Goal: Task Accomplishment & Management: Manage account settings

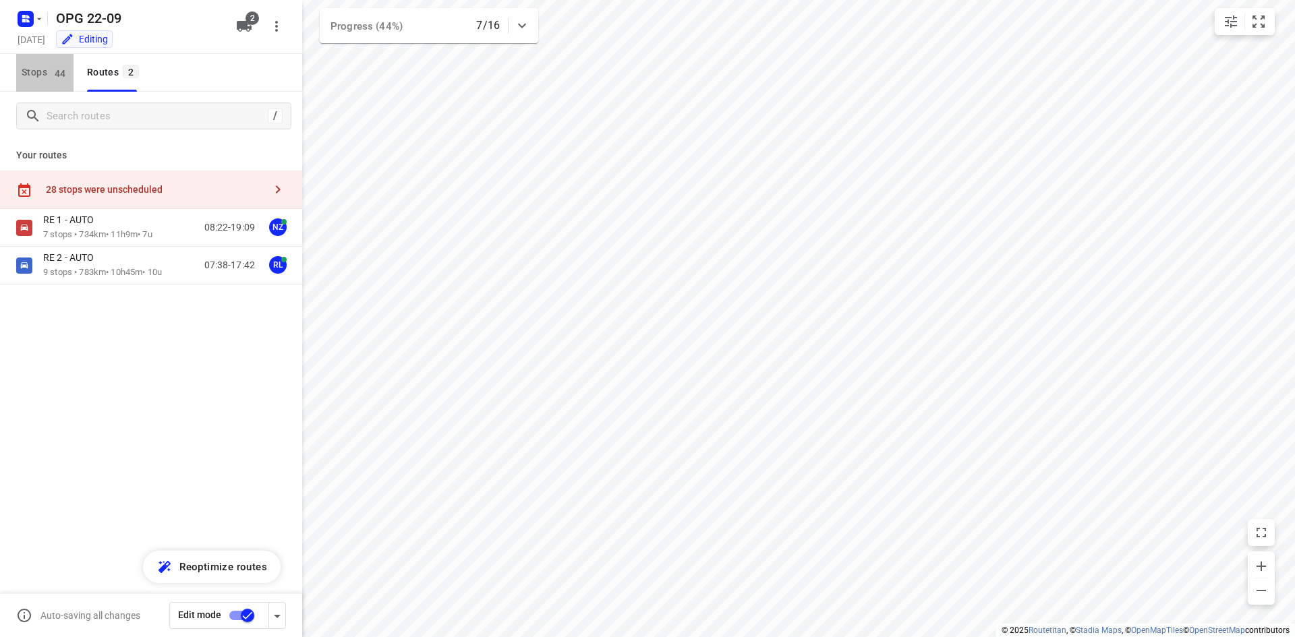
click at [32, 82] on button "Stops 44" at bounding box center [44, 73] width 57 height 38
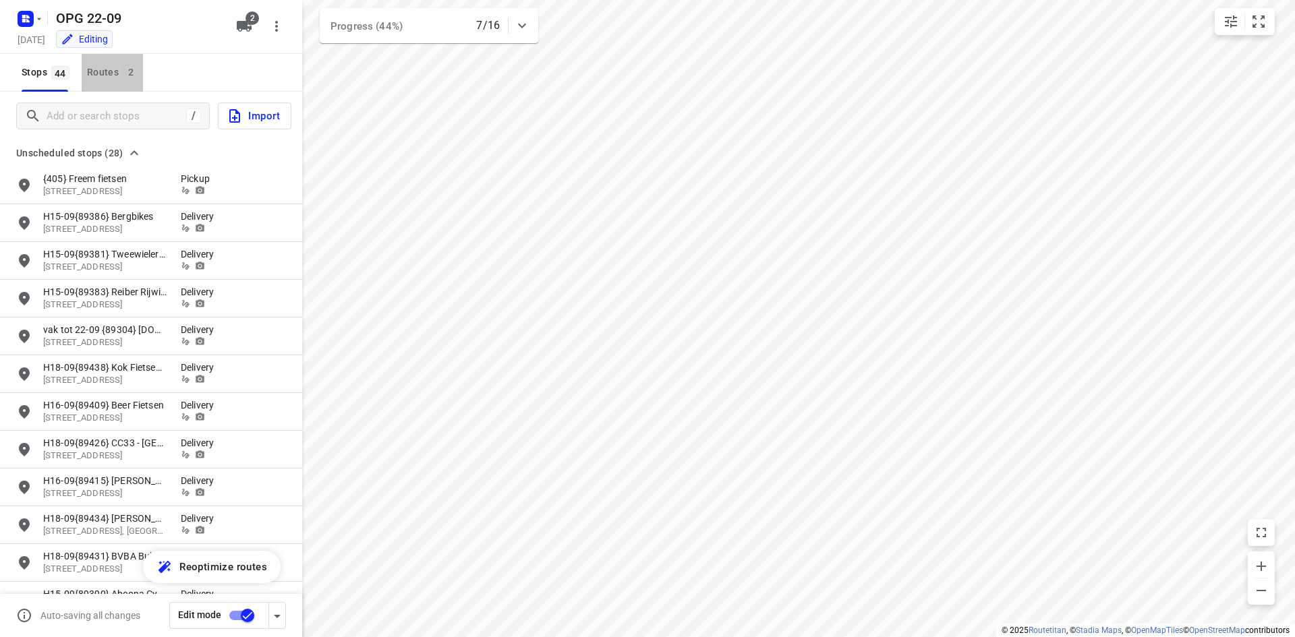
click at [111, 69] on div "Routes 2" at bounding box center [115, 72] width 56 height 17
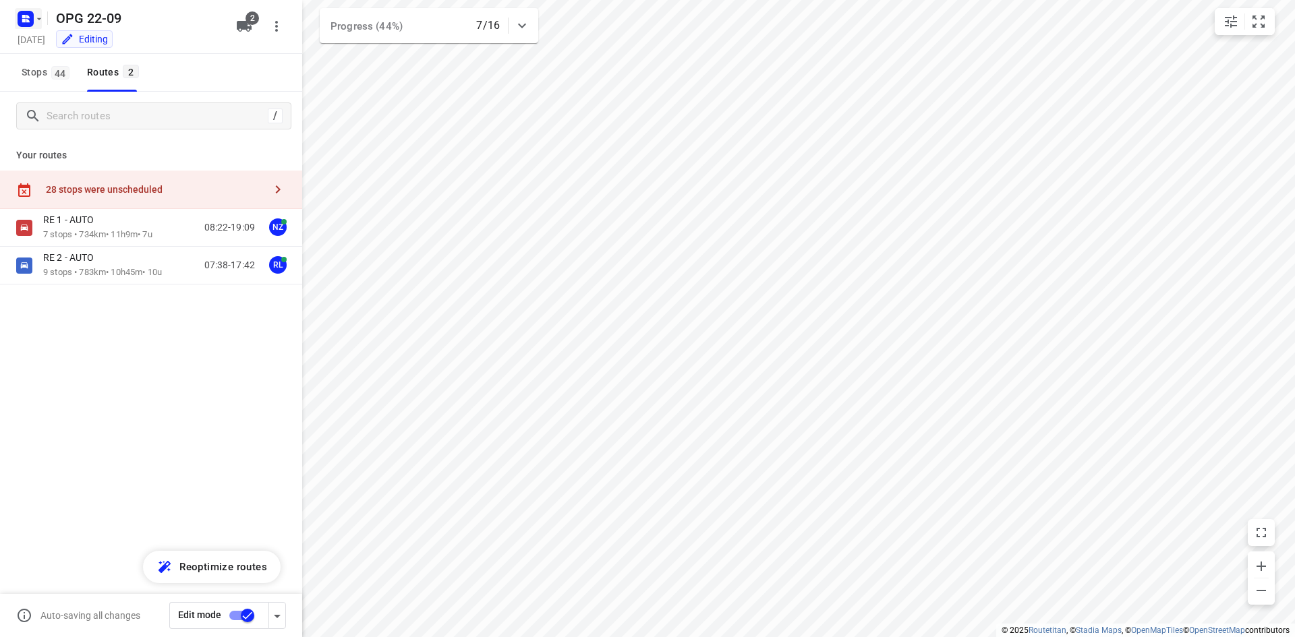
click at [33, 19] on rect "button" at bounding box center [26, 19] width 16 height 16
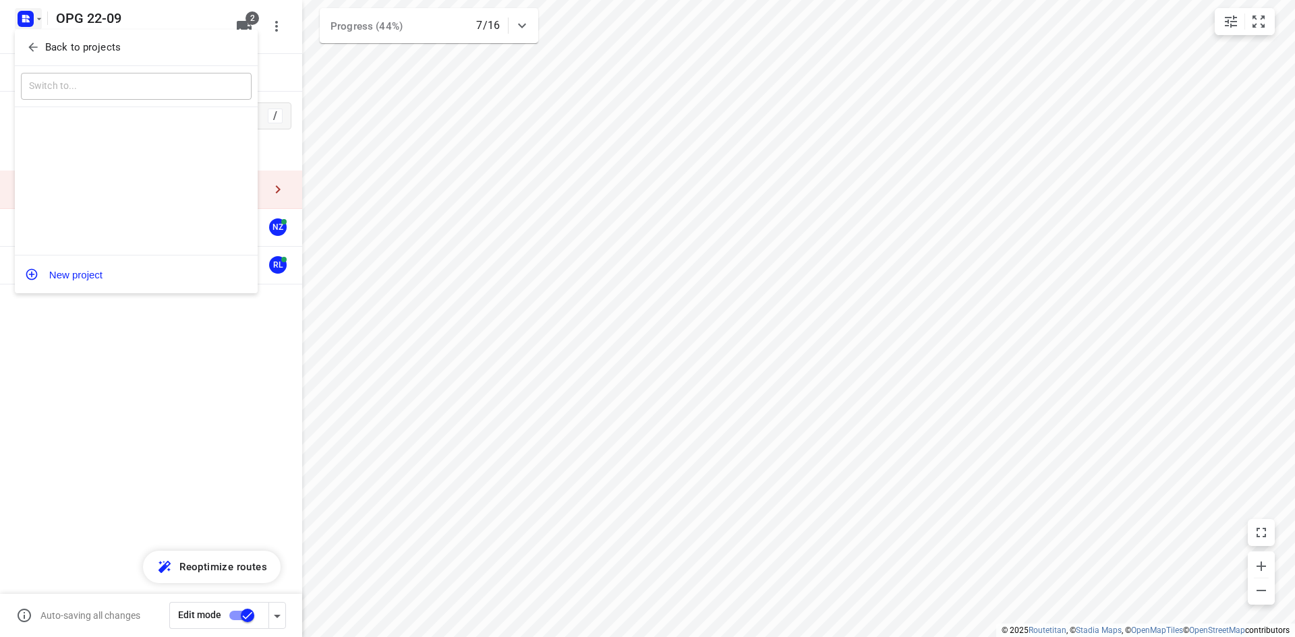
click at [53, 49] on p "Back to projects" at bounding box center [83, 48] width 76 height 16
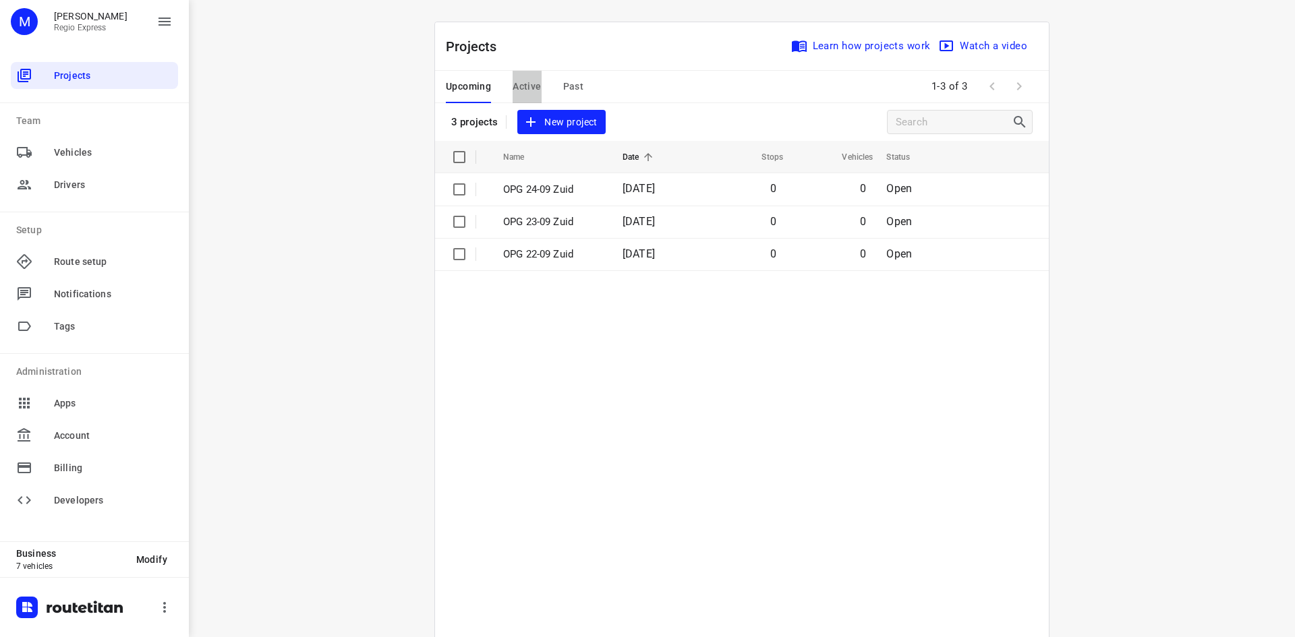
click at [533, 89] on span "Active" at bounding box center [527, 86] width 28 height 17
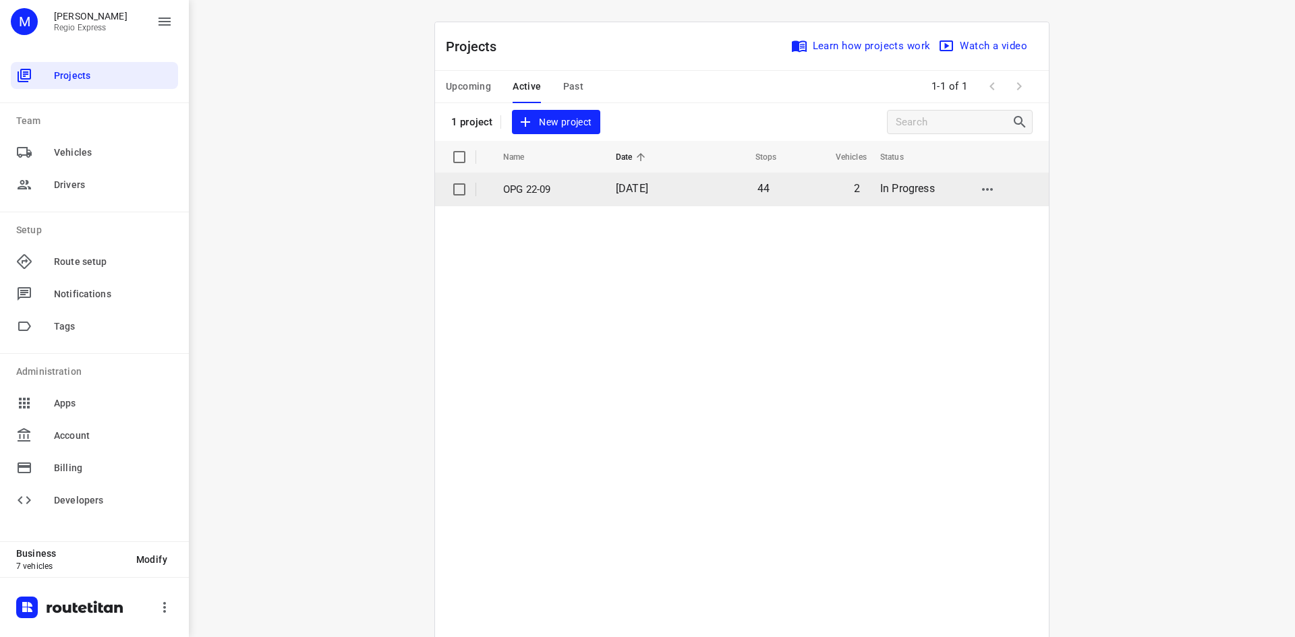
click at [605, 179] on td "[DATE]" at bounding box center [648, 189] width 87 height 32
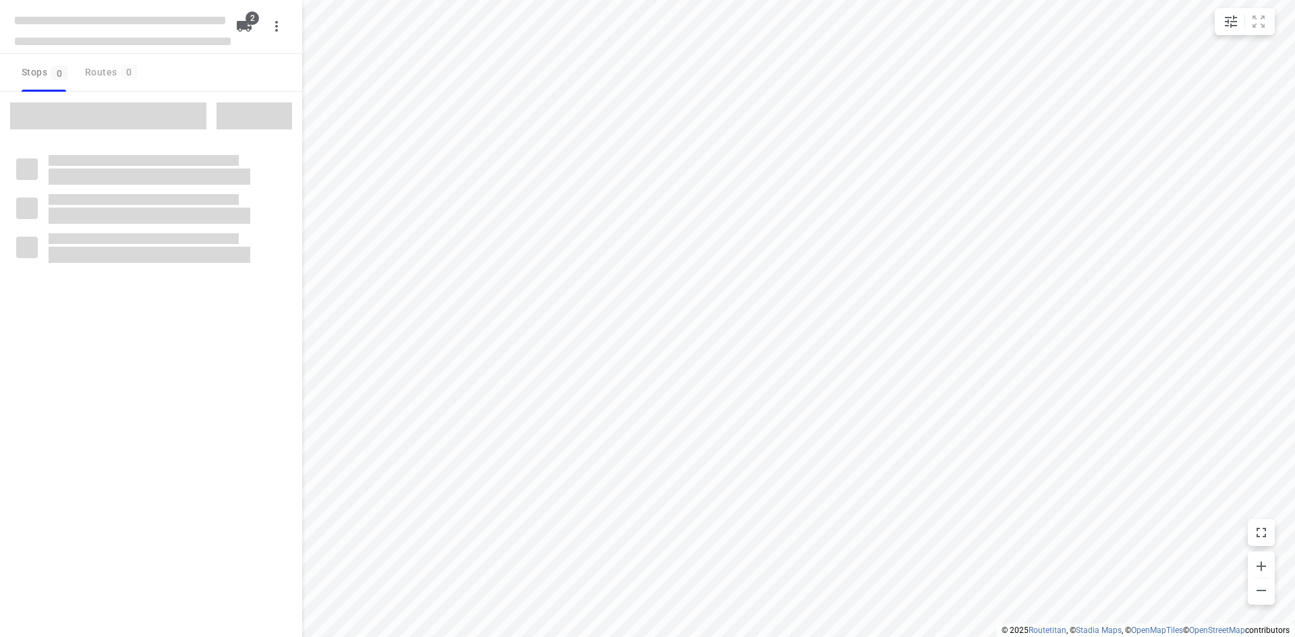
type input "distance"
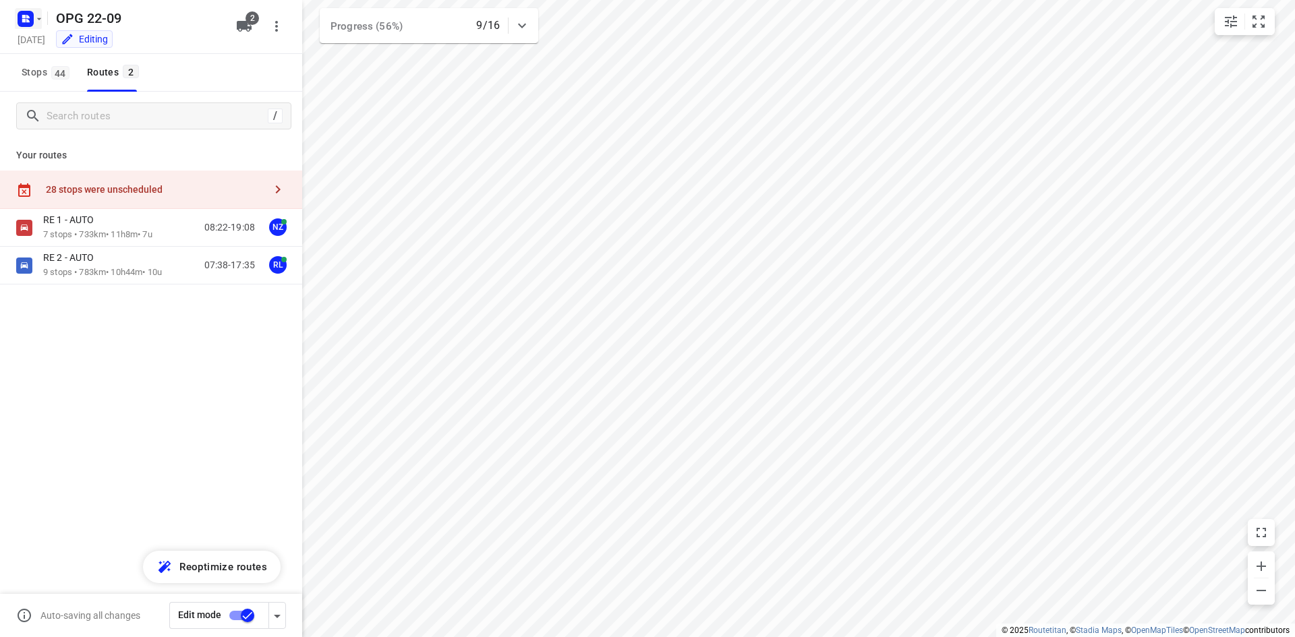
click at [22, 20] on icon "button" at bounding box center [23, 20] width 3 height 3
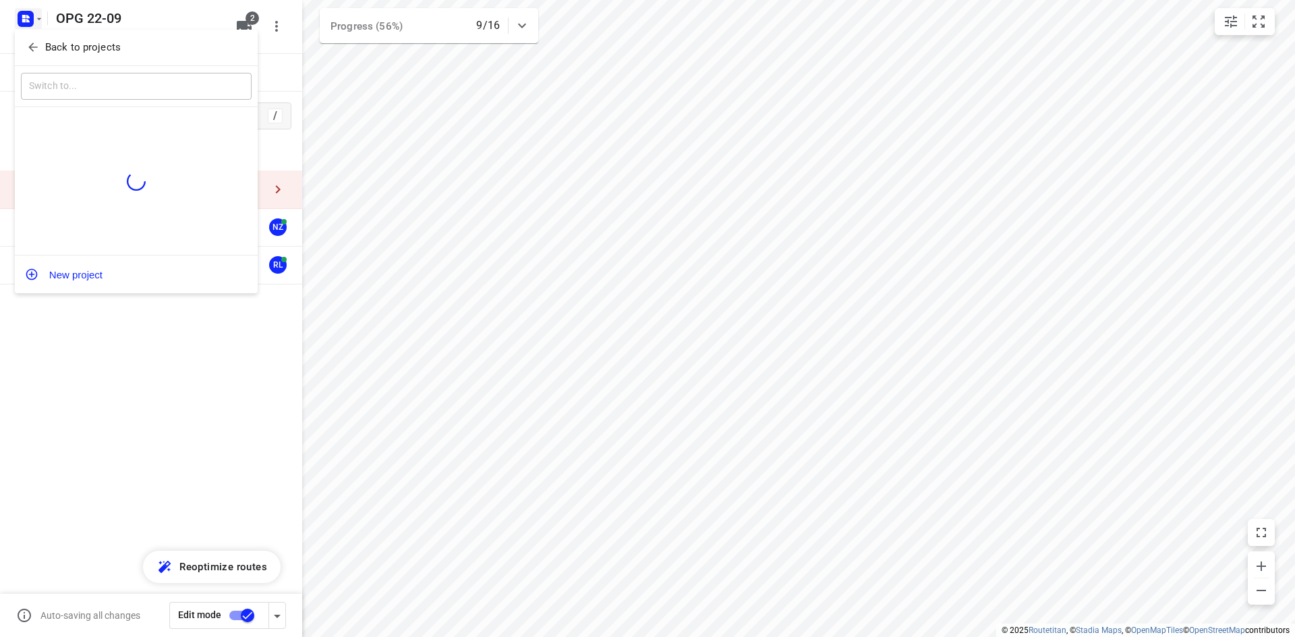
click at [40, 46] on span "Back to projects" at bounding box center [136, 48] width 220 height 16
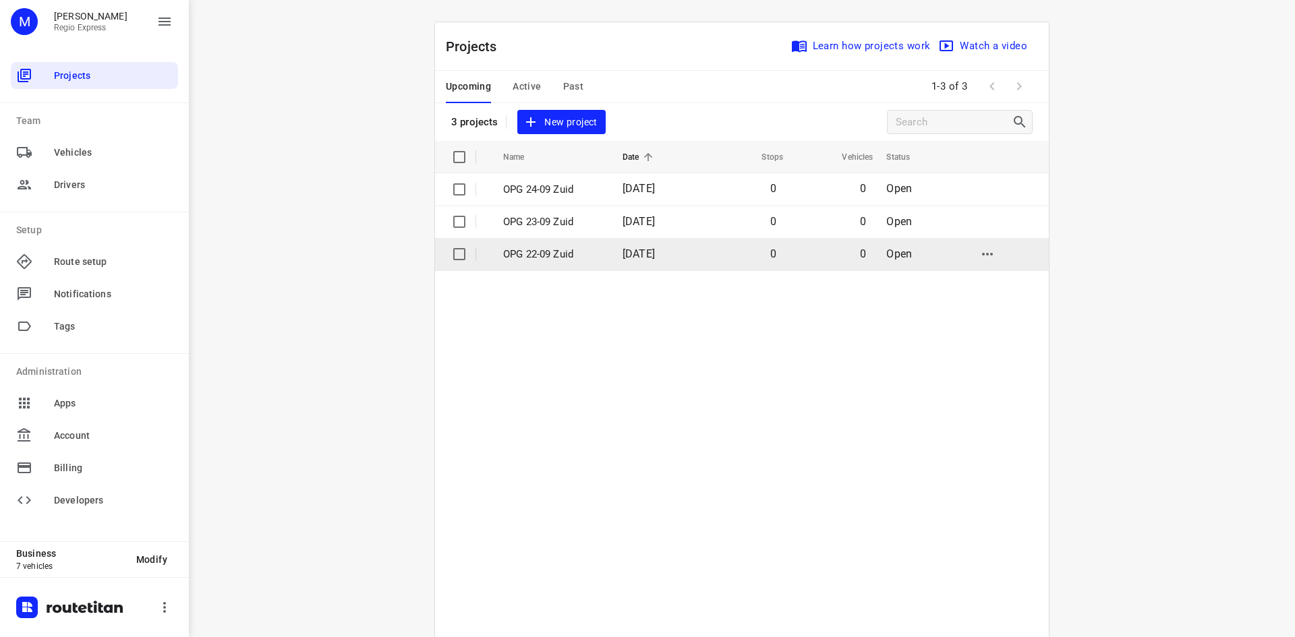
click at [522, 256] on p "OPG 22-09 Zuid" at bounding box center [552, 255] width 99 height 16
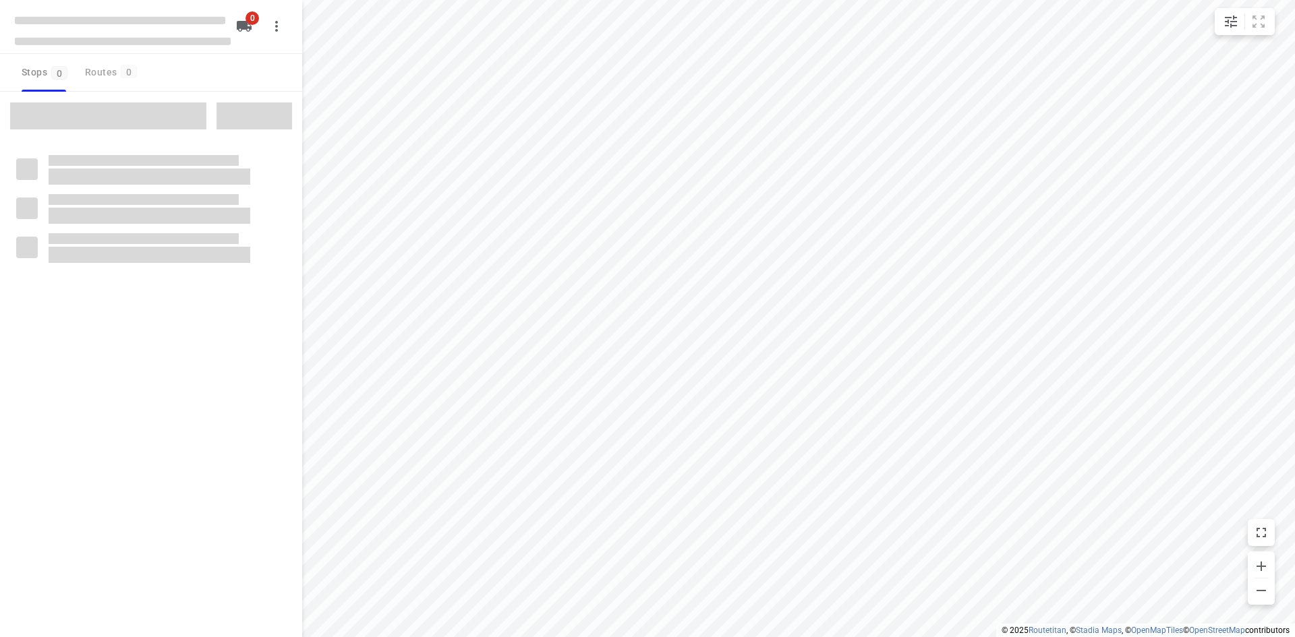
type input "distance"
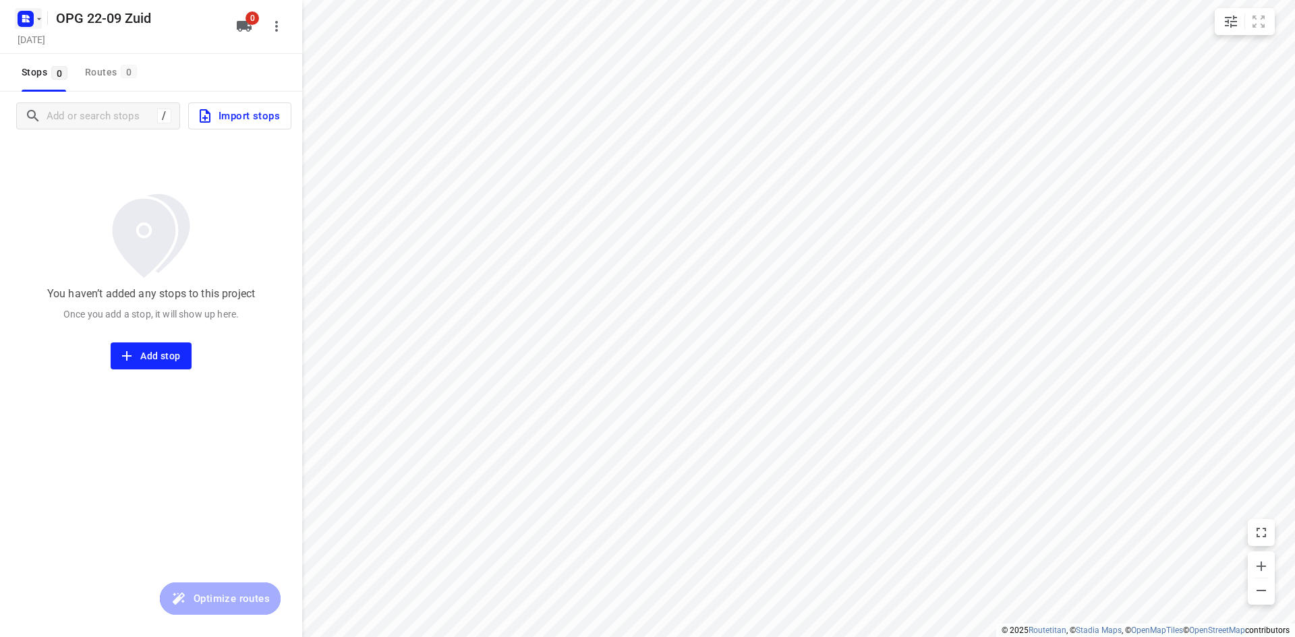
click at [36, 24] on button "button" at bounding box center [28, 19] width 27 height 22
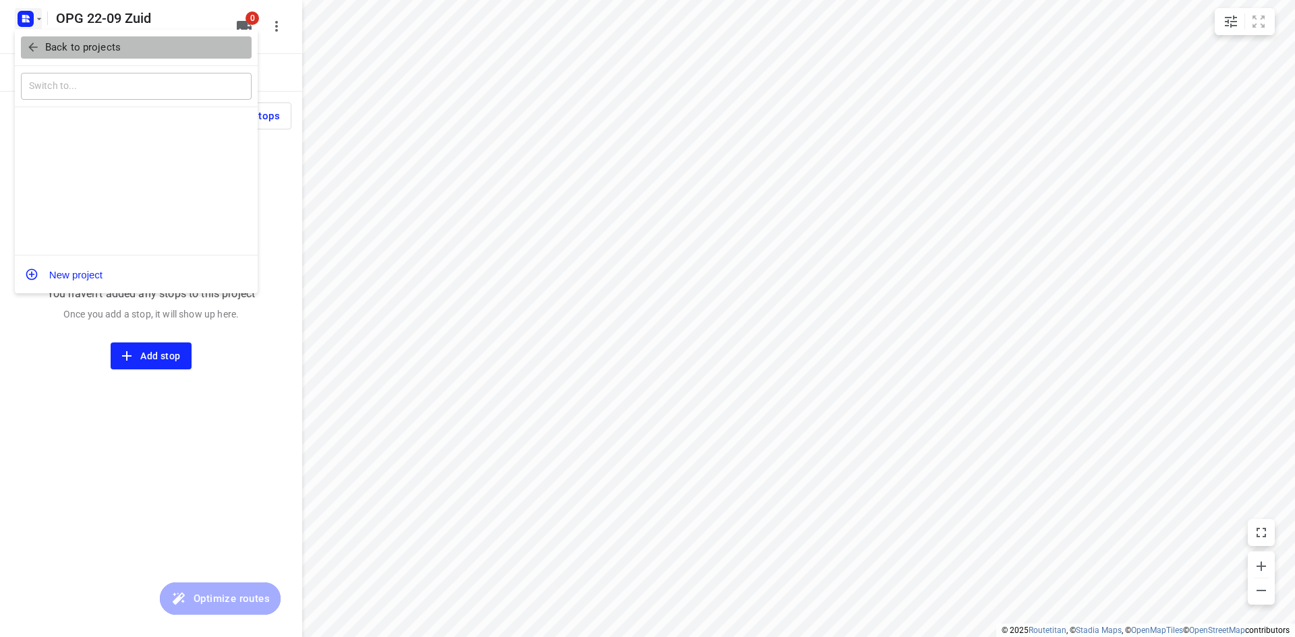
click at [39, 45] on icon "button" at bounding box center [32, 46] width 13 height 13
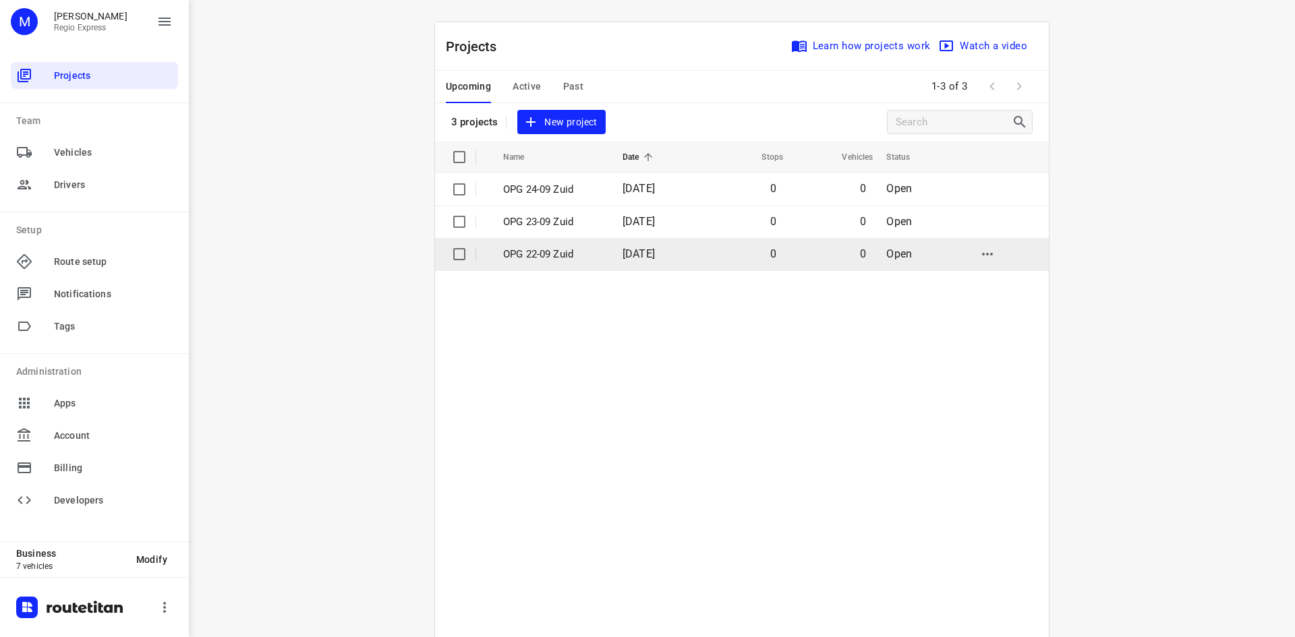
click at [456, 255] on input "checkbox" at bounding box center [459, 254] width 27 height 27
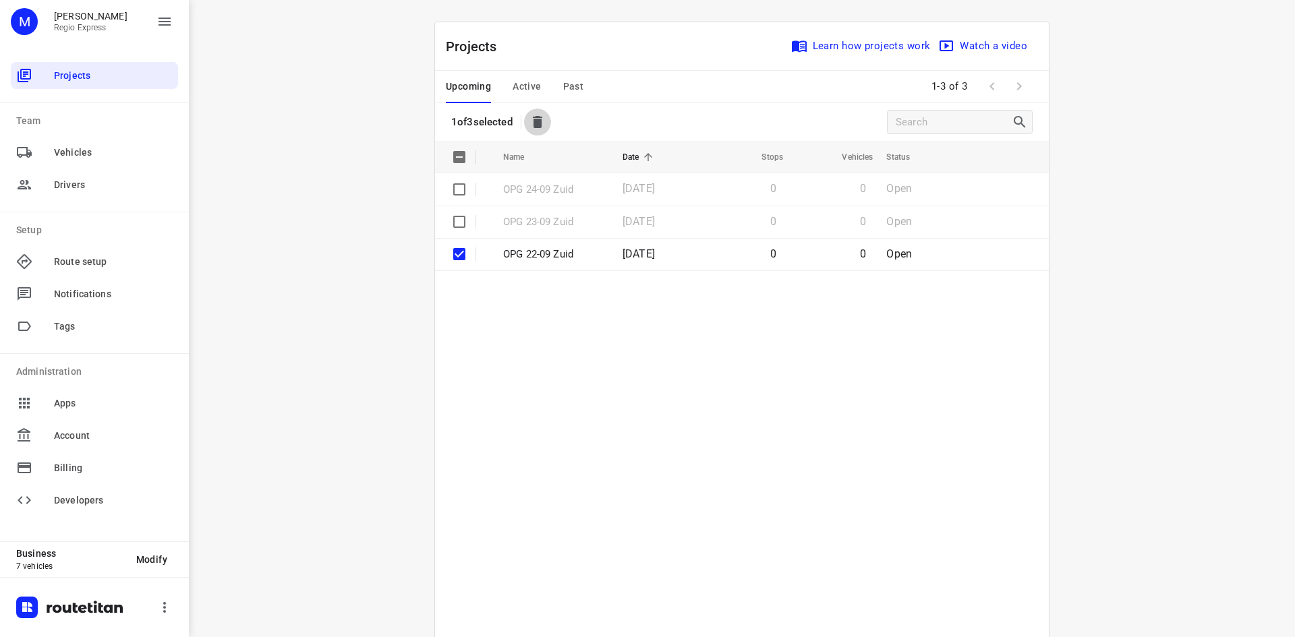
click at [539, 121] on icon "button" at bounding box center [537, 122] width 9 height 12
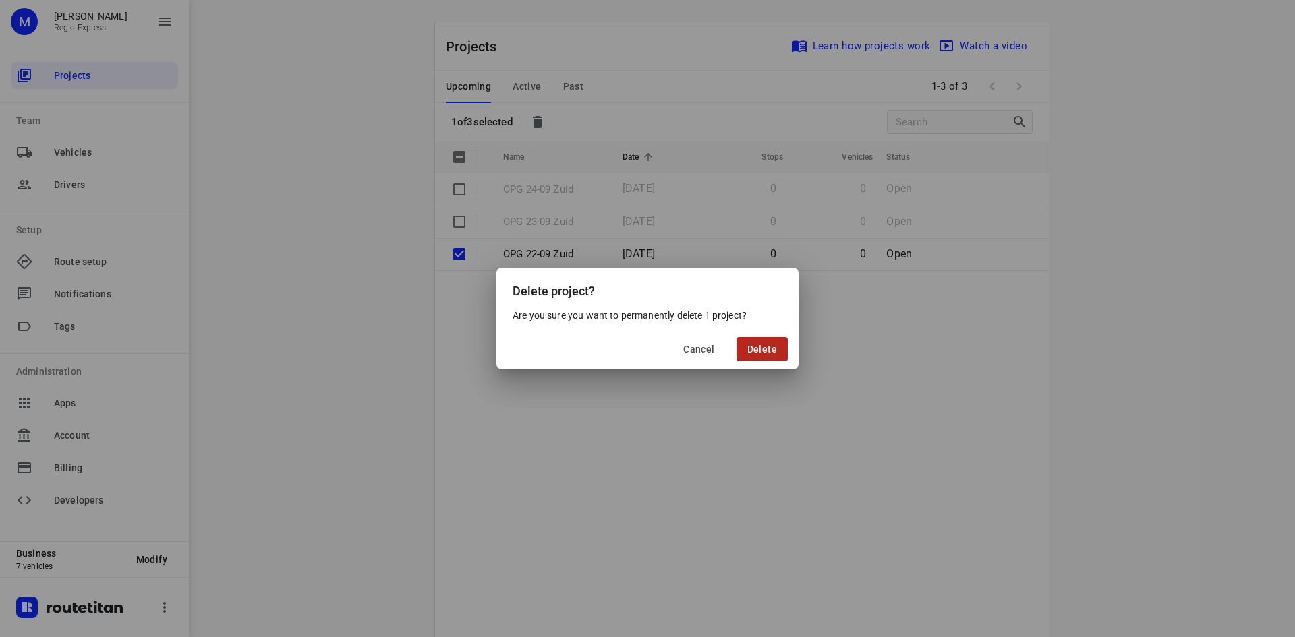
click at [774, 345] on span "Delete" at bounding box center [762, 349] width 30 height 11
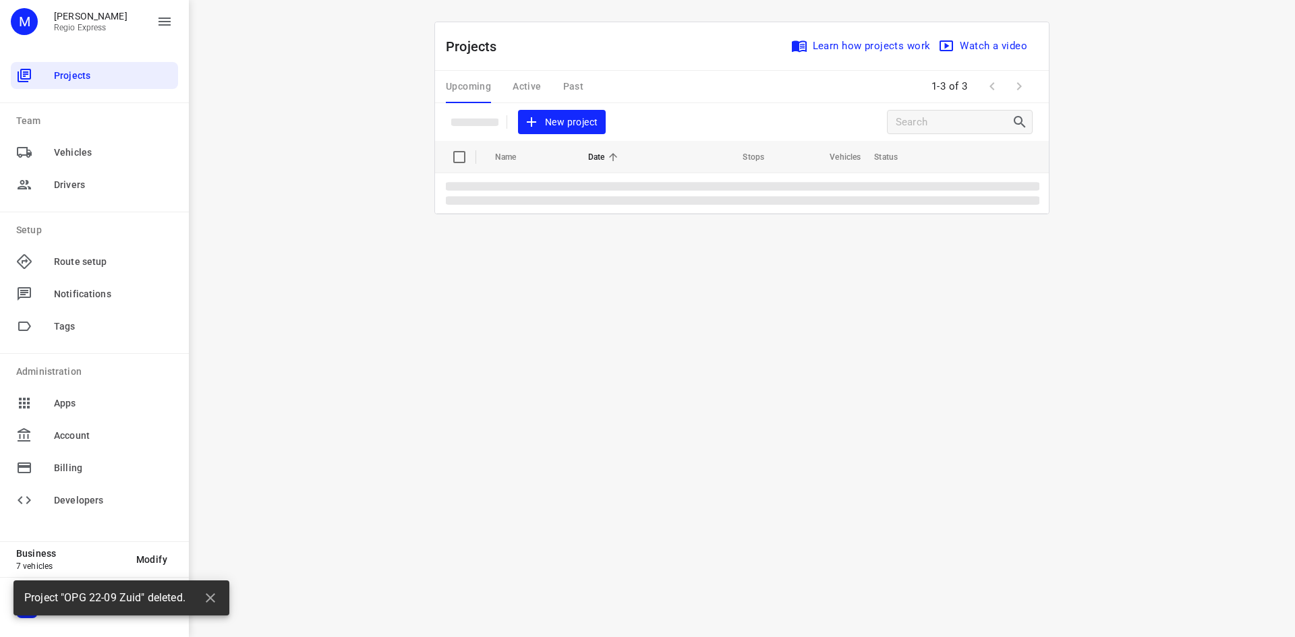
click at [572, 91] on div "Upcoming Active Past" at bounding box center [525, 87] width 159 height 32
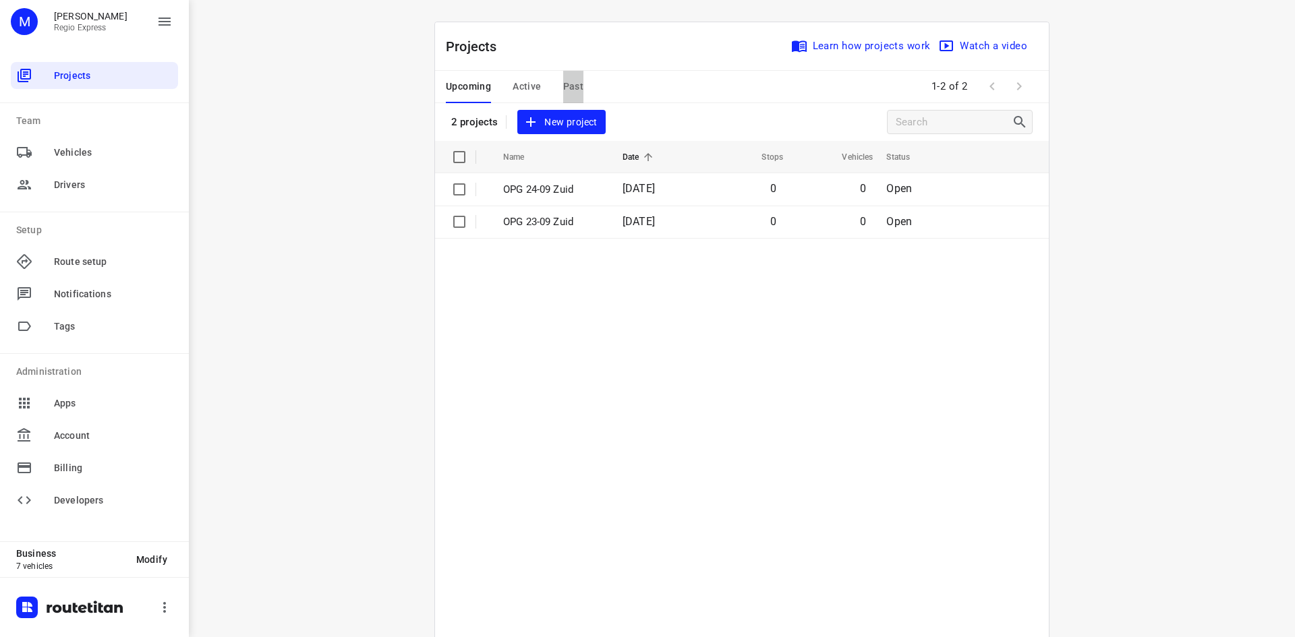
click at [571, 92] on span "Past" at bounding box center [573, 86] width 21 height 17
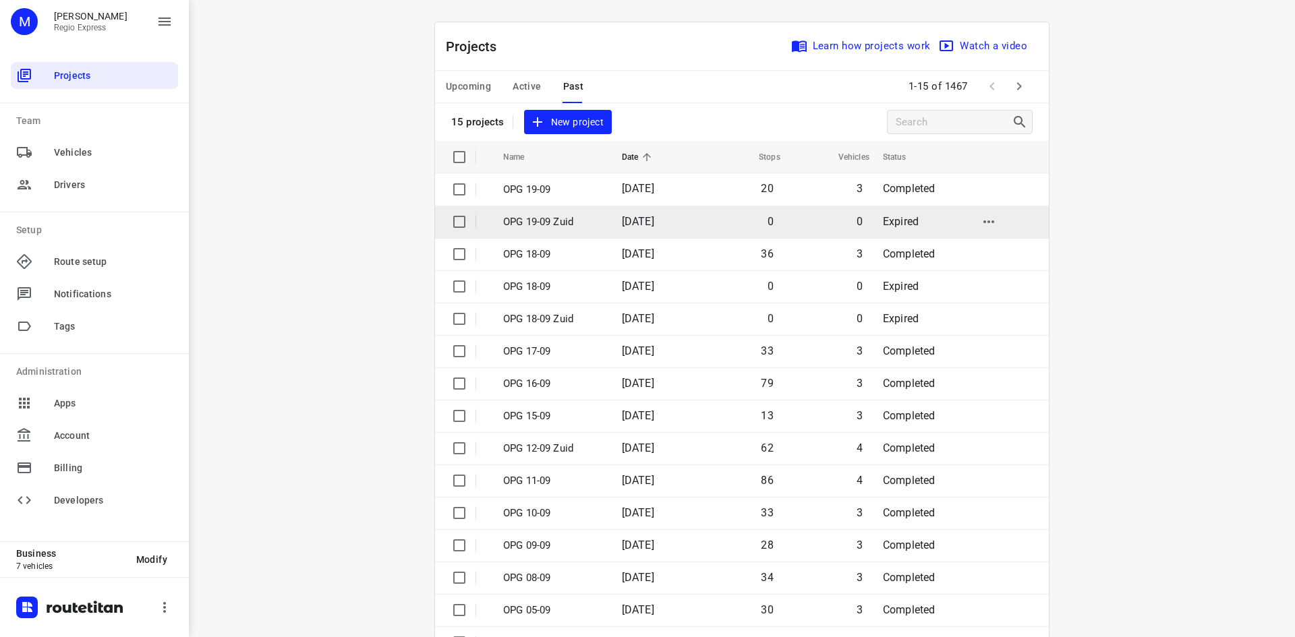
click at [454, 220] on input "checkbox" at bounding box center [459, 221] width 27 height 27
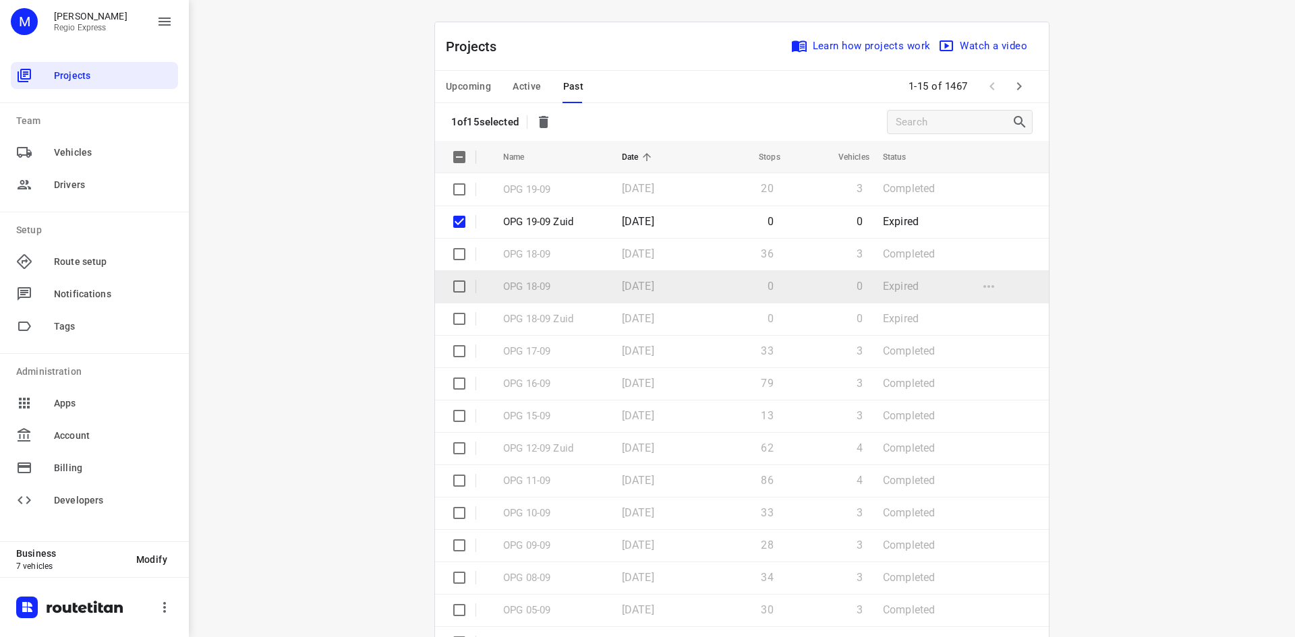
click at [449, 278] on input "checkbox" at bounding box center [459, 286] width 27 height 27
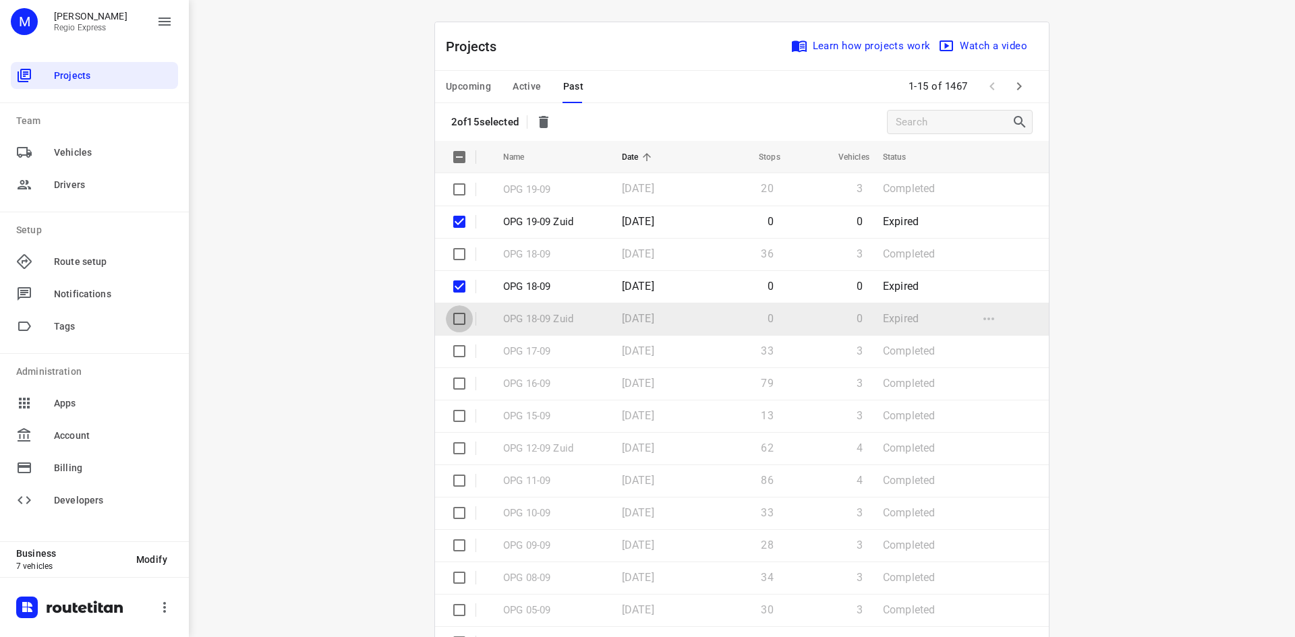
click at [456, 319] on input "checkbox" at bounding box center [459, 318] width 27 height 27
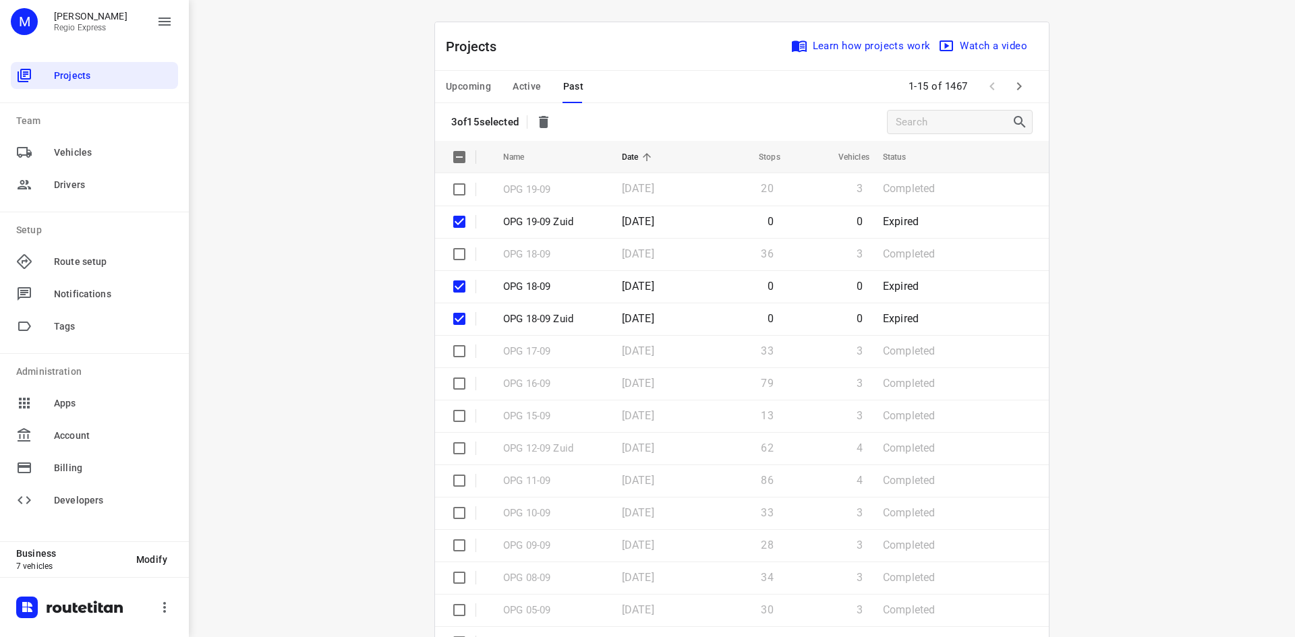
click at [539, 121] on icon "button" at bounding box center [543, 122] width 16 height 16
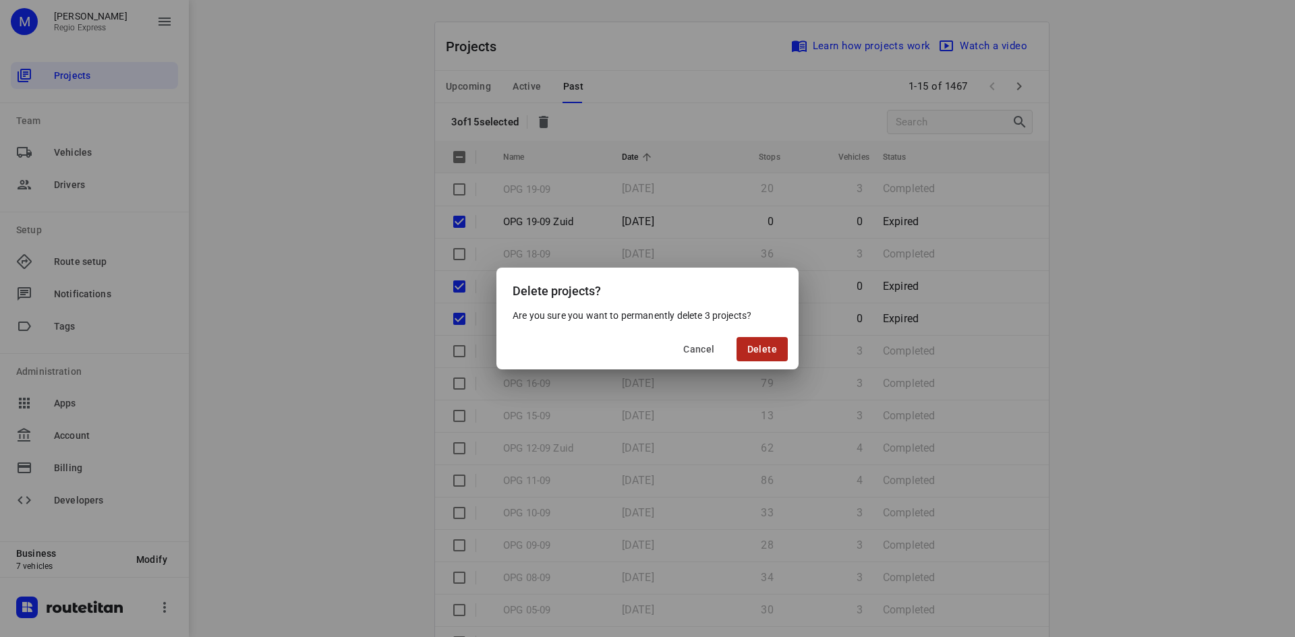
click at [757, 351] on span "Delete" at bounding box center [762, 349] width 30 height 11
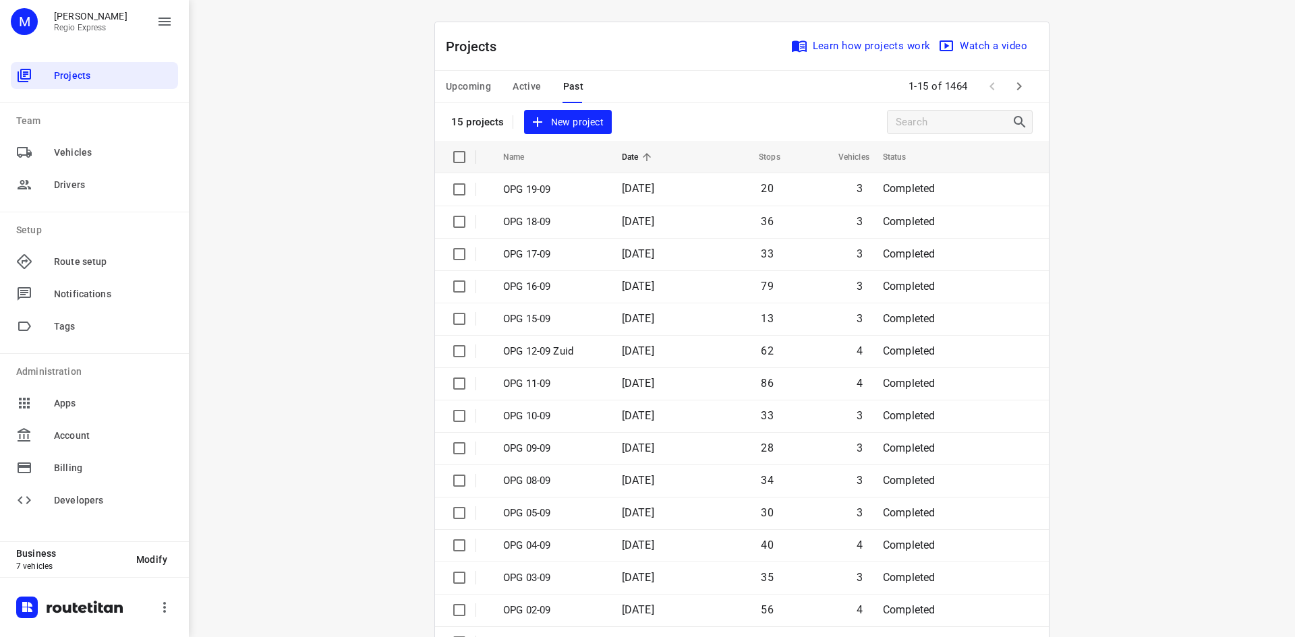
click at [520, 78] on span "Active" at bounding box center [527, 86] width 28 height 17
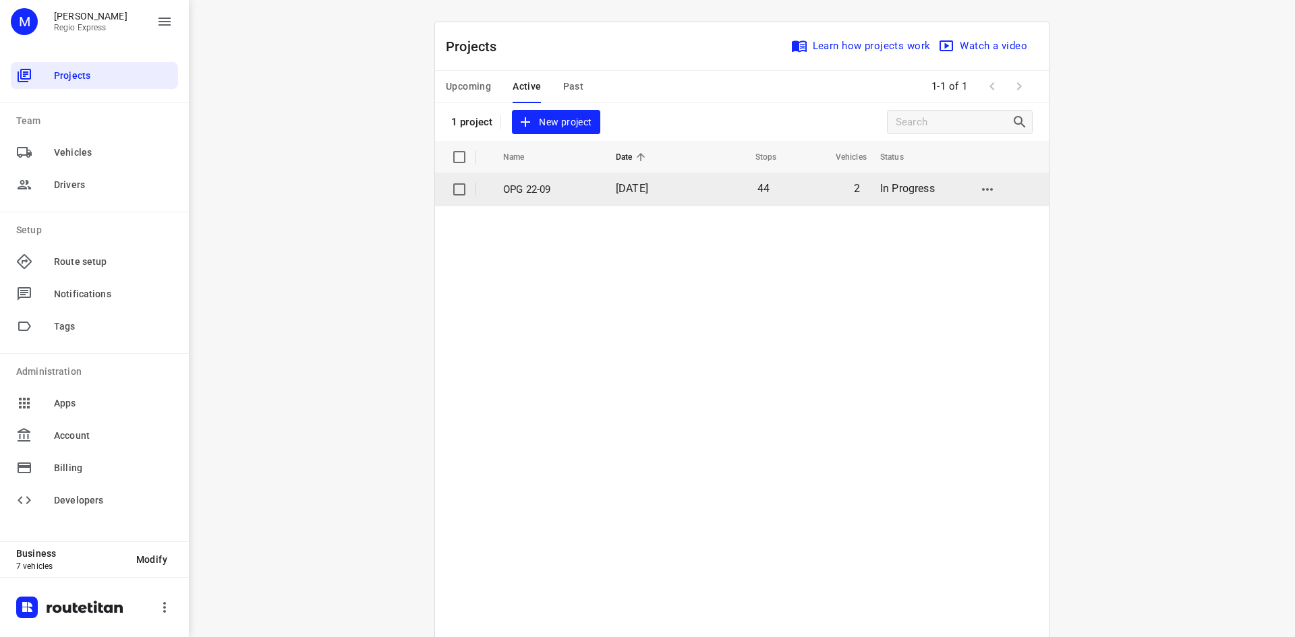
click at [687, 205] on td "[DATE]" at bounding box center [648, 189] width 87 height 32
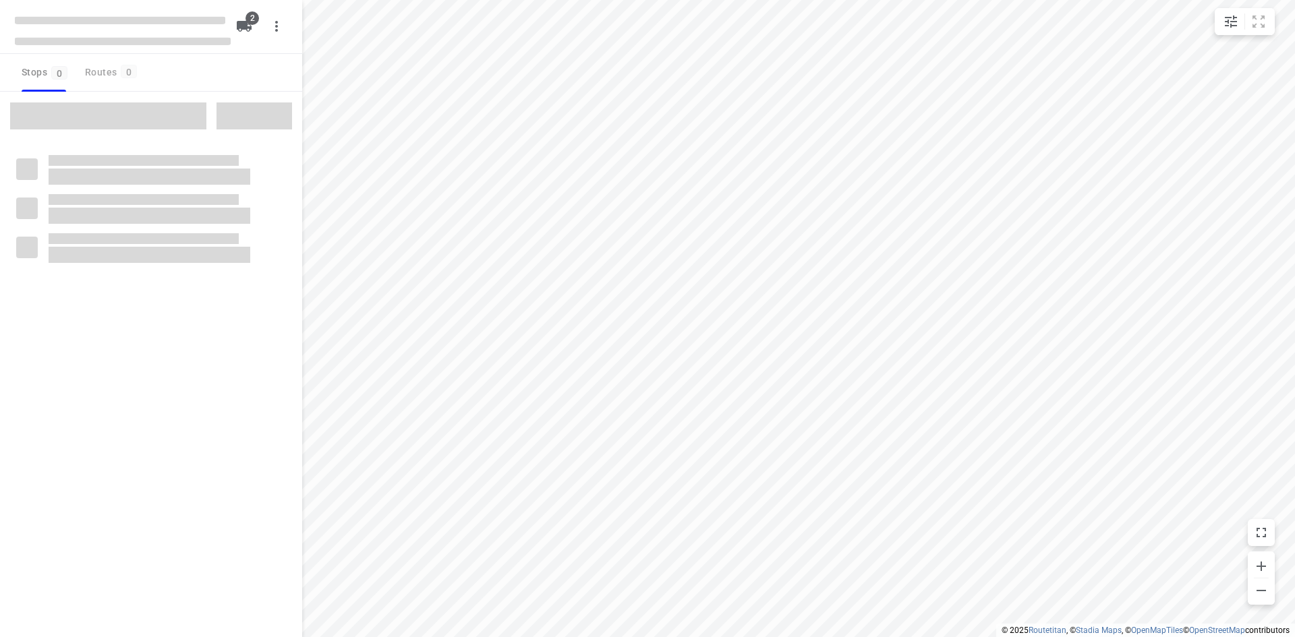
type input "distance"
